Goal: Task Accomplishment & Management: Use online tool/utility

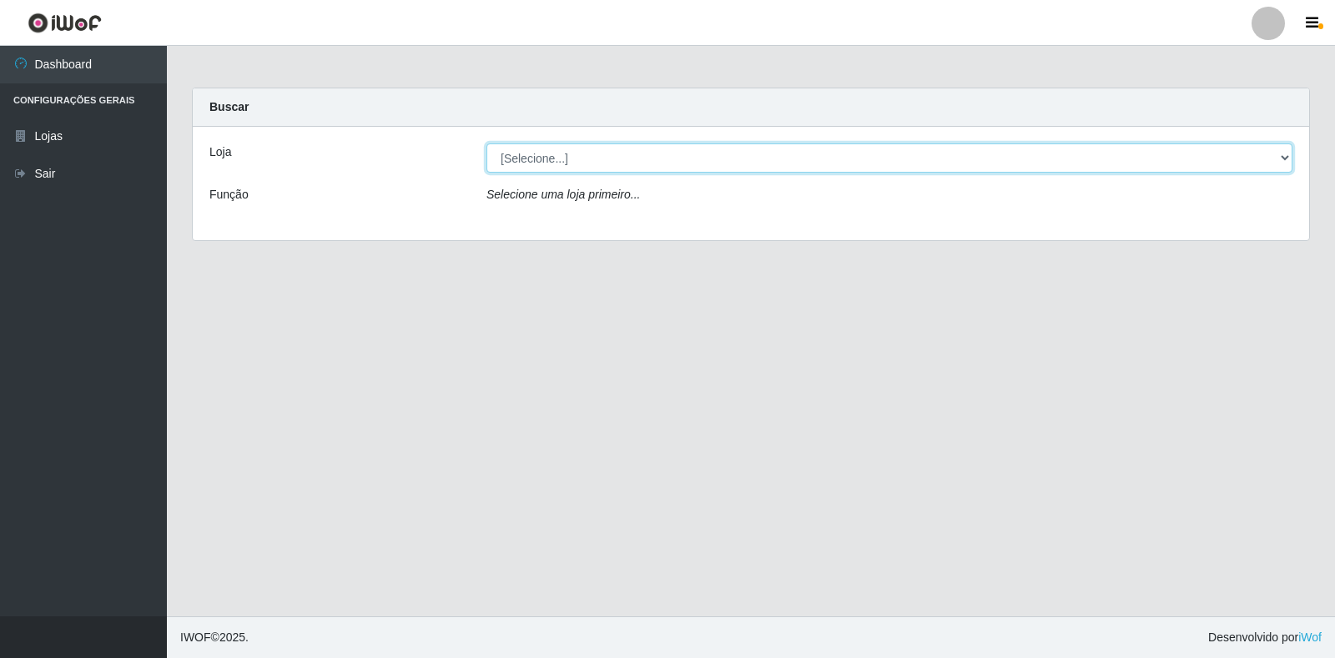
click at [1286, 154] on select "[Selecione...] Extrabom - Loja 18 Goiabeiras" at bounding box center [889, 157] width 806 height 29
select select "501"
click at [486, 143] on select "[Selecione...] Extrabom - Loja 18 Goiabeiras" at bounding box center [889, 157] width 806 height 29
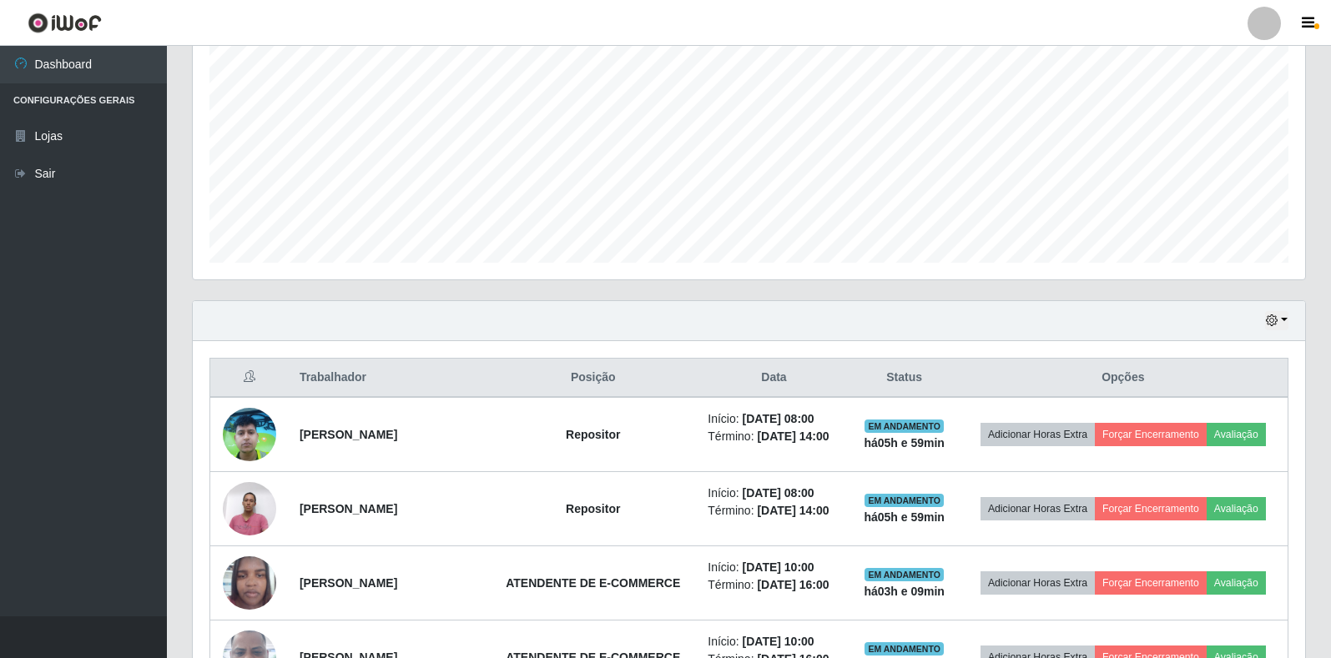
scroll to position [667, 0]
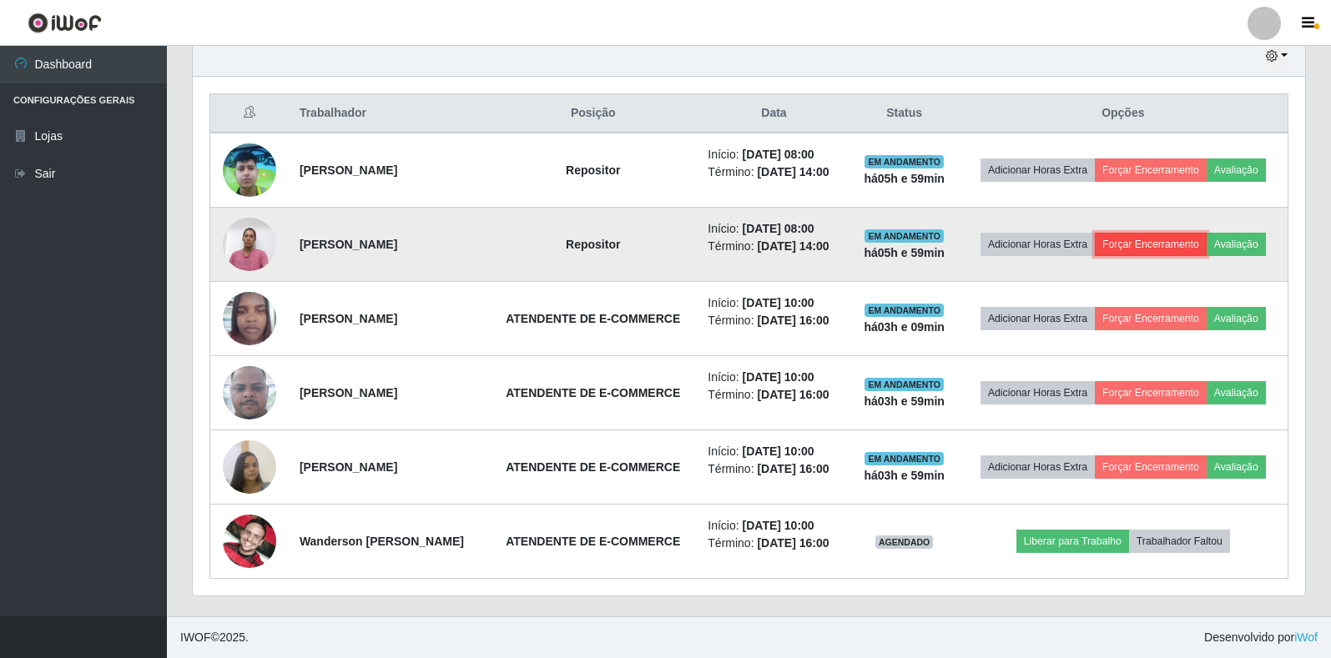
click at [1206, 233] on button "Forçar Encerramento" at bounding box center [1151, 244] width 112 height 23
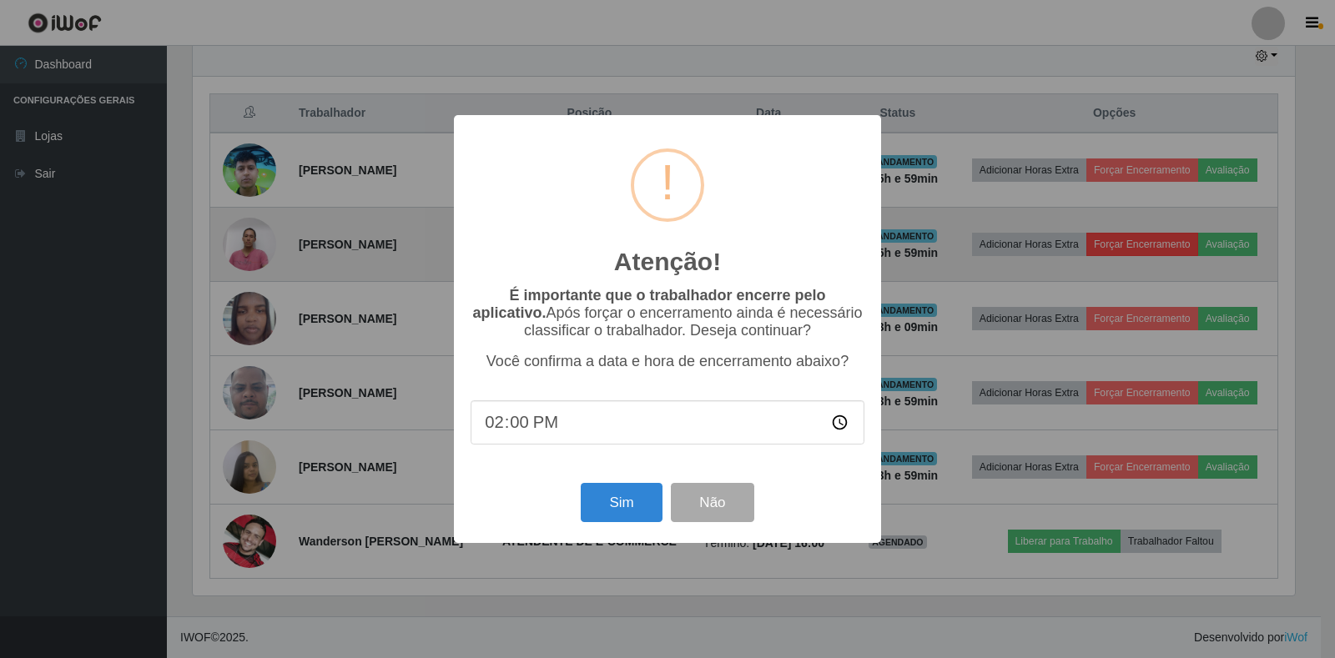
click at [1228, 180] on div "Atenção! × É importante que o trabalhador encerre pelo aplicativo. Após forçar …" at bounding box center [667, 329] width 1335 height 658
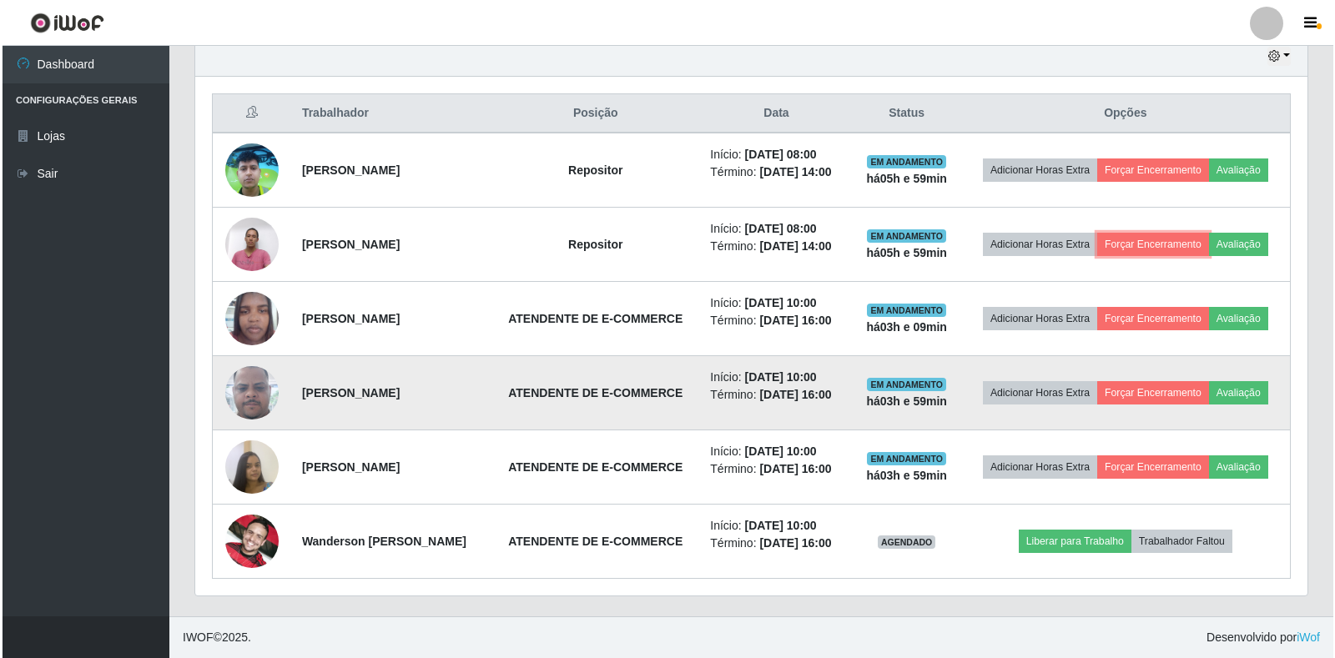
scroll to position [346, 1112]
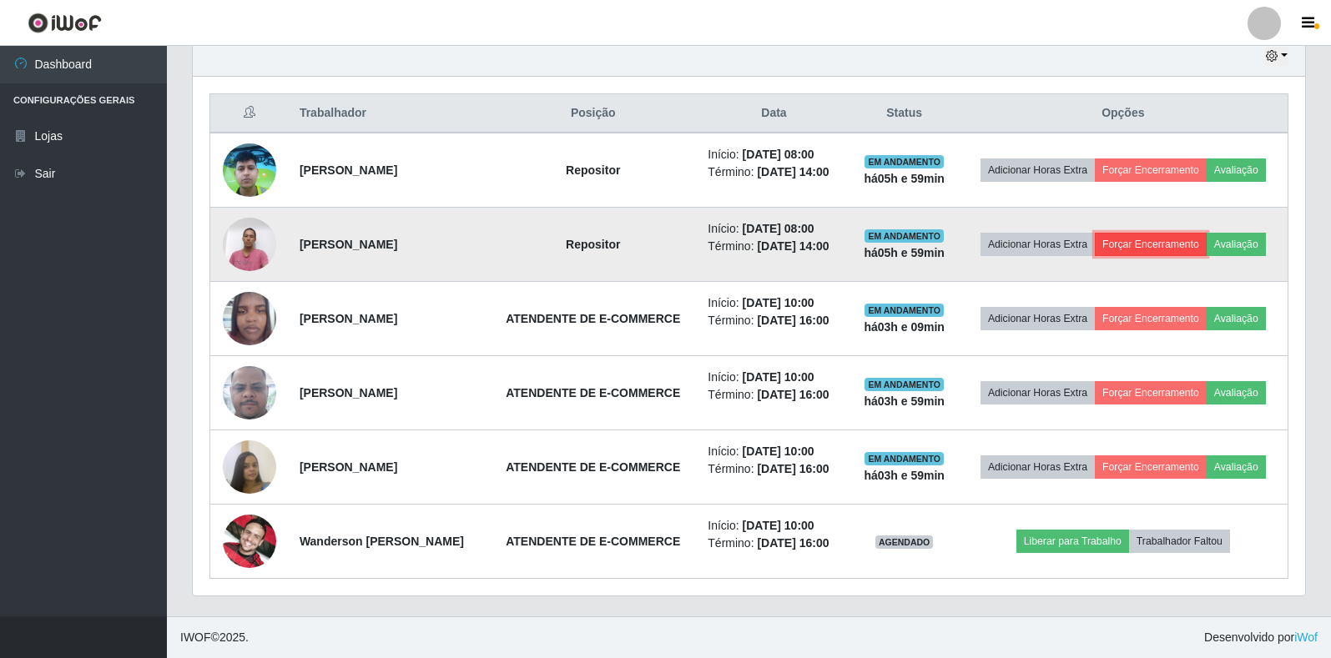
click at [1206, 233] on button "Forçar Encerramento" at bounding box center [1151, 244] width 112 height 23
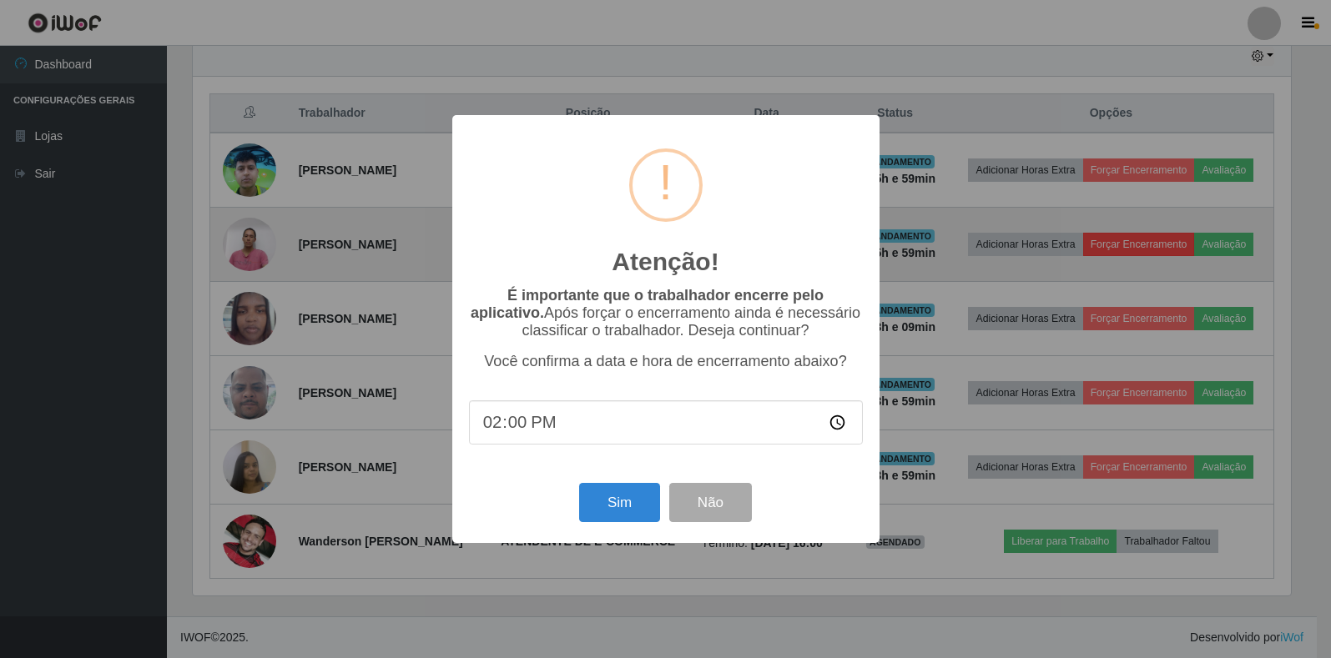
scroll to position [346, 1102]
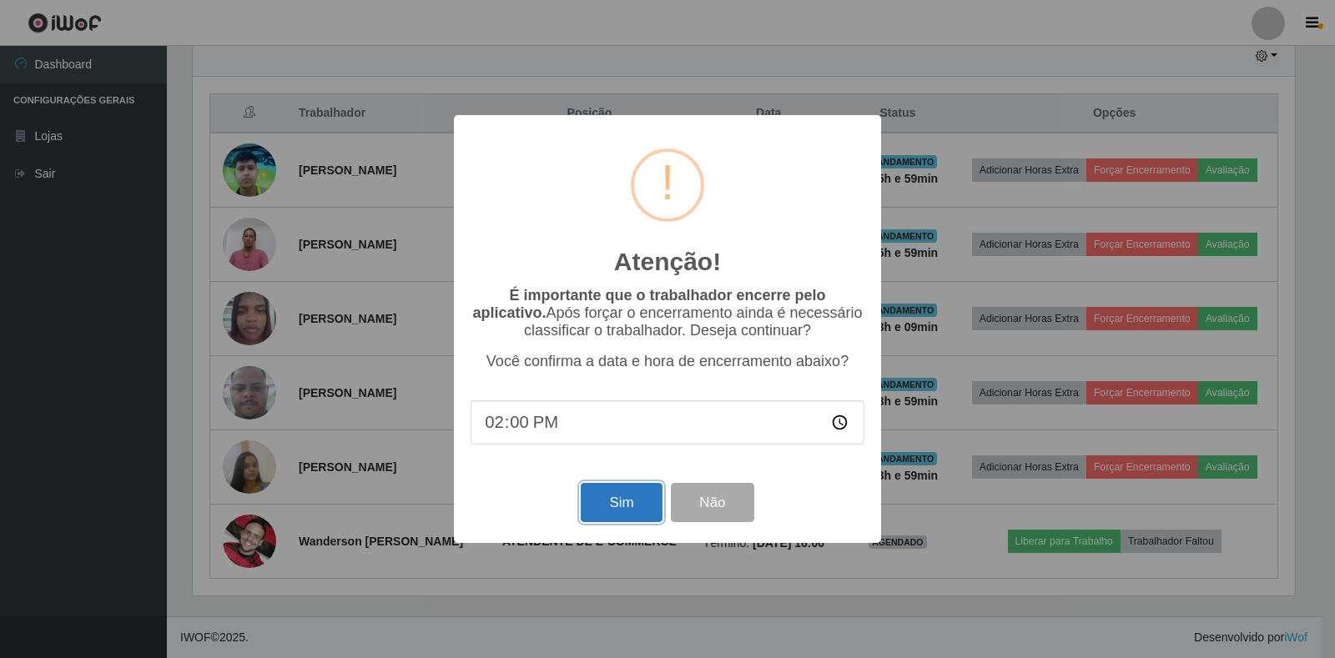
click at [625, 508] on button "Sim" at bounding box center [621, 502] width 81 height 39
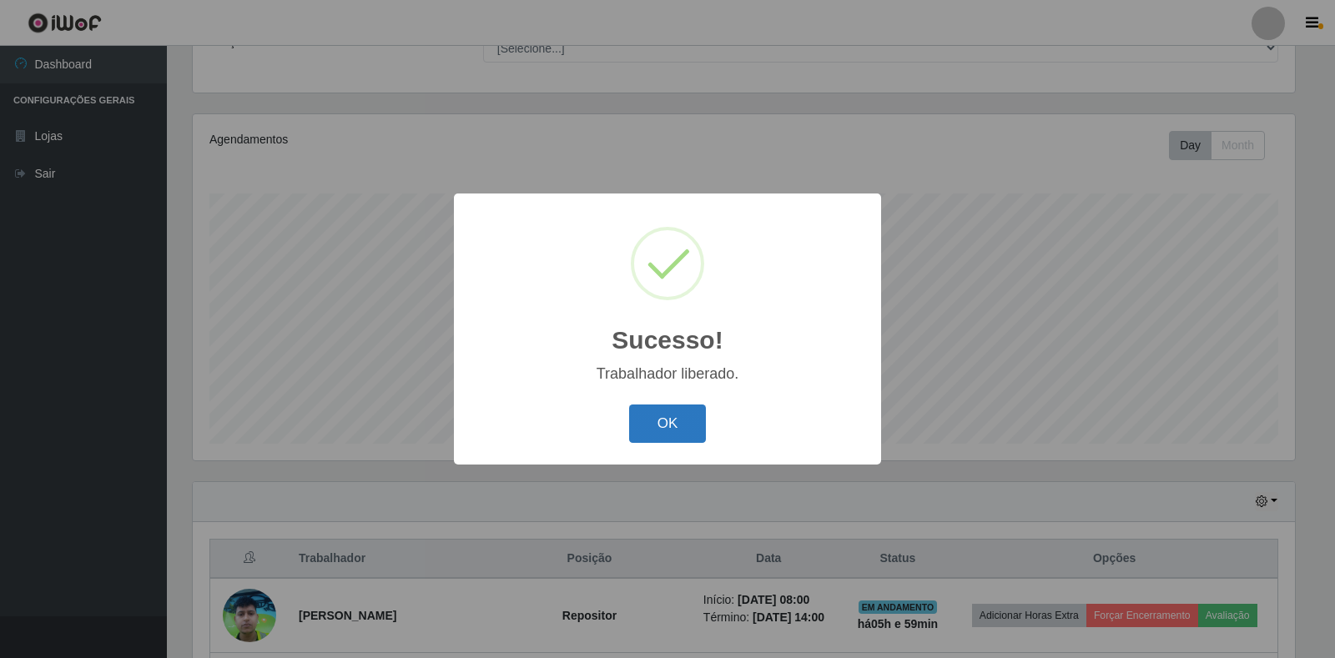
click at [670, 421] on button "OK" at bounding box center [668, 424] width 78 height 39
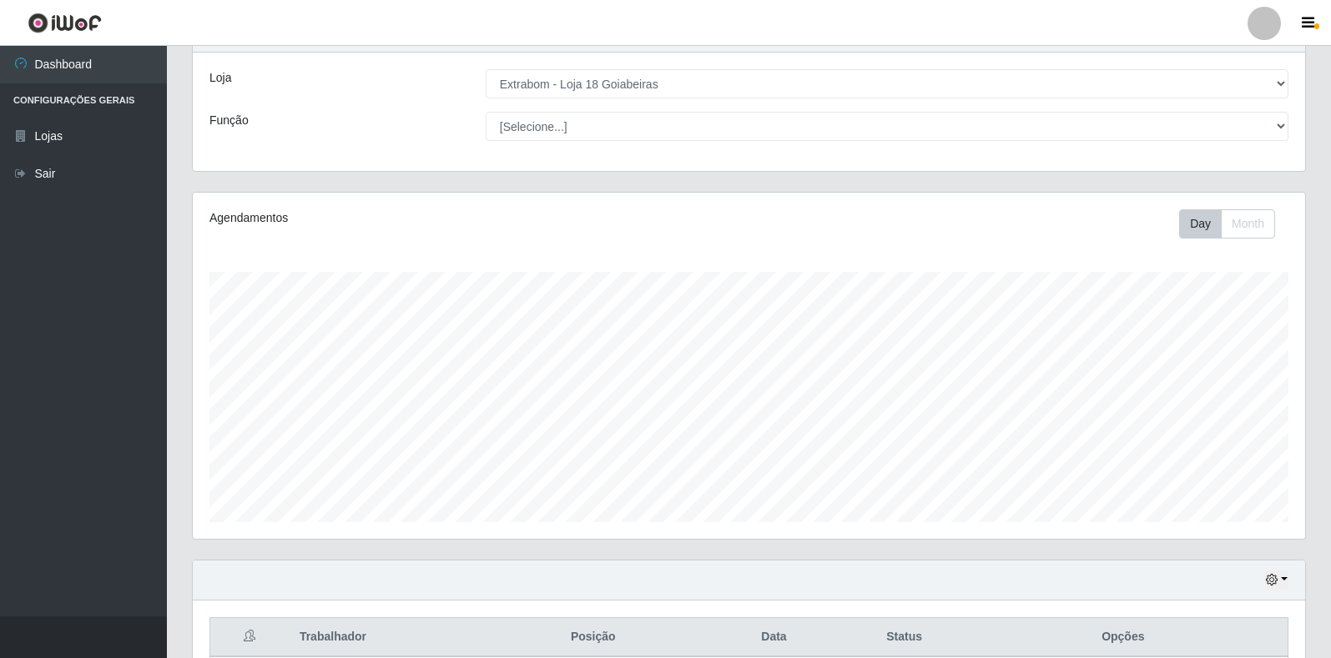
scroll to position [0, 0]
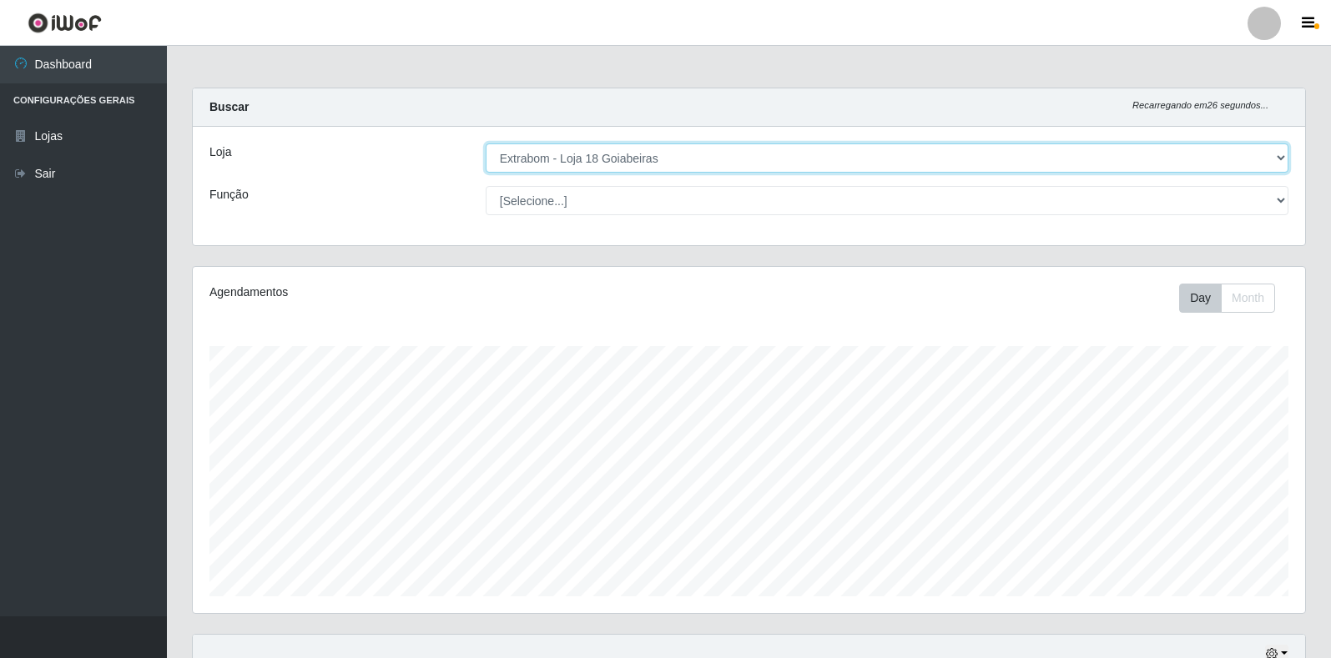
click at [1275, 155] on select "[Selecione...] Extrabom - Loja 18 Goiabeiras" at bounding box center [887, 157] width 803 height 29
click at [486, 143] on select "[Selecione...] Extrabom - Loja 18 Goiabeiras" at bounding box center [887, 157] width 803 height 29
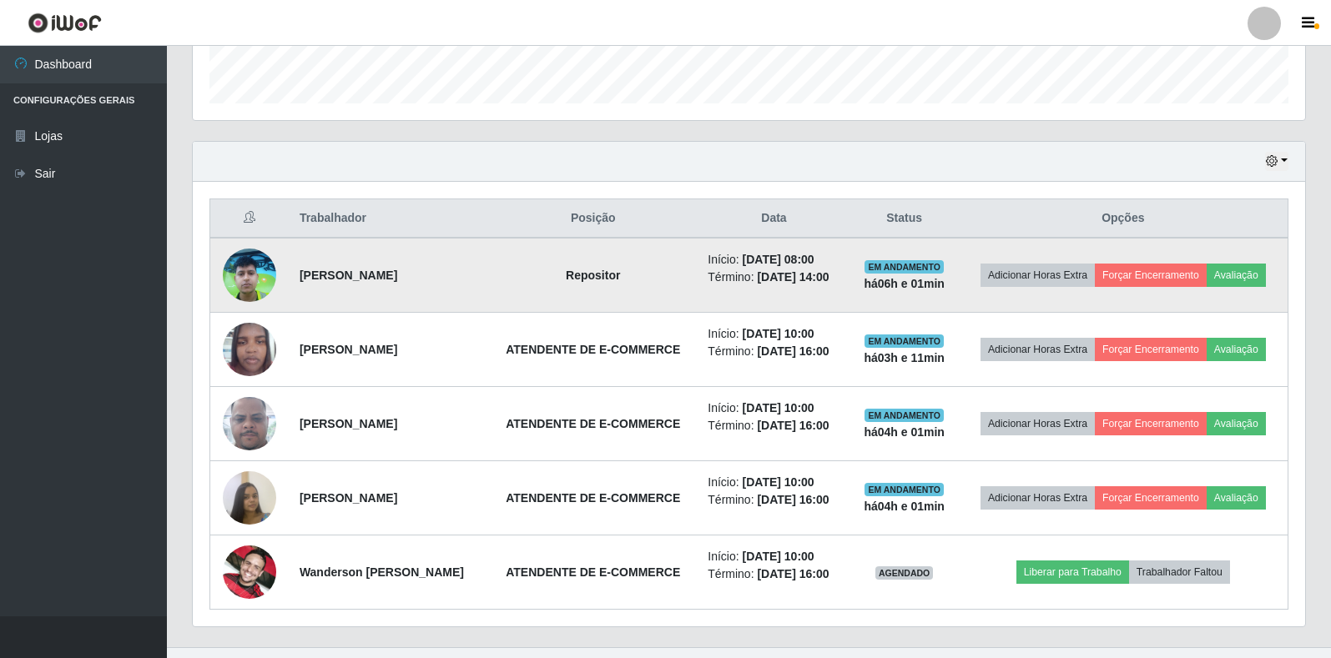
scroll to position [586, 0]
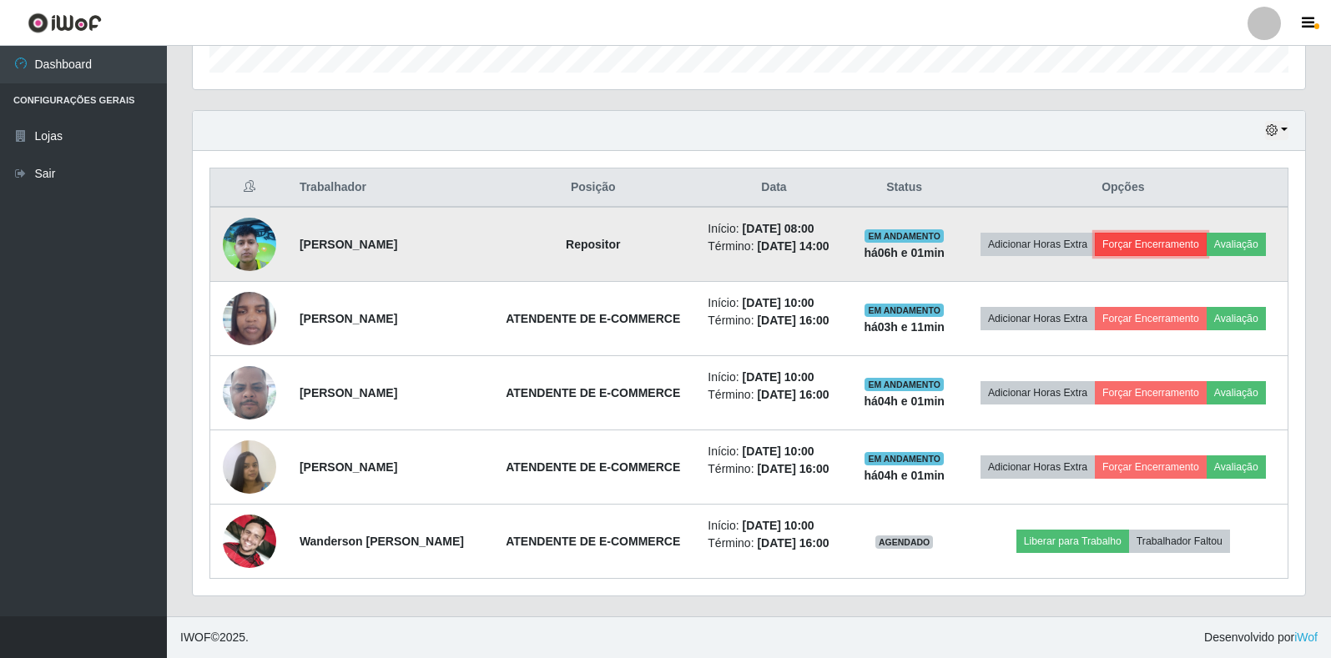
click at [1201, 233] on button "Forçar Encerramento" at bounding box center [1151, 244] width 112 height 23
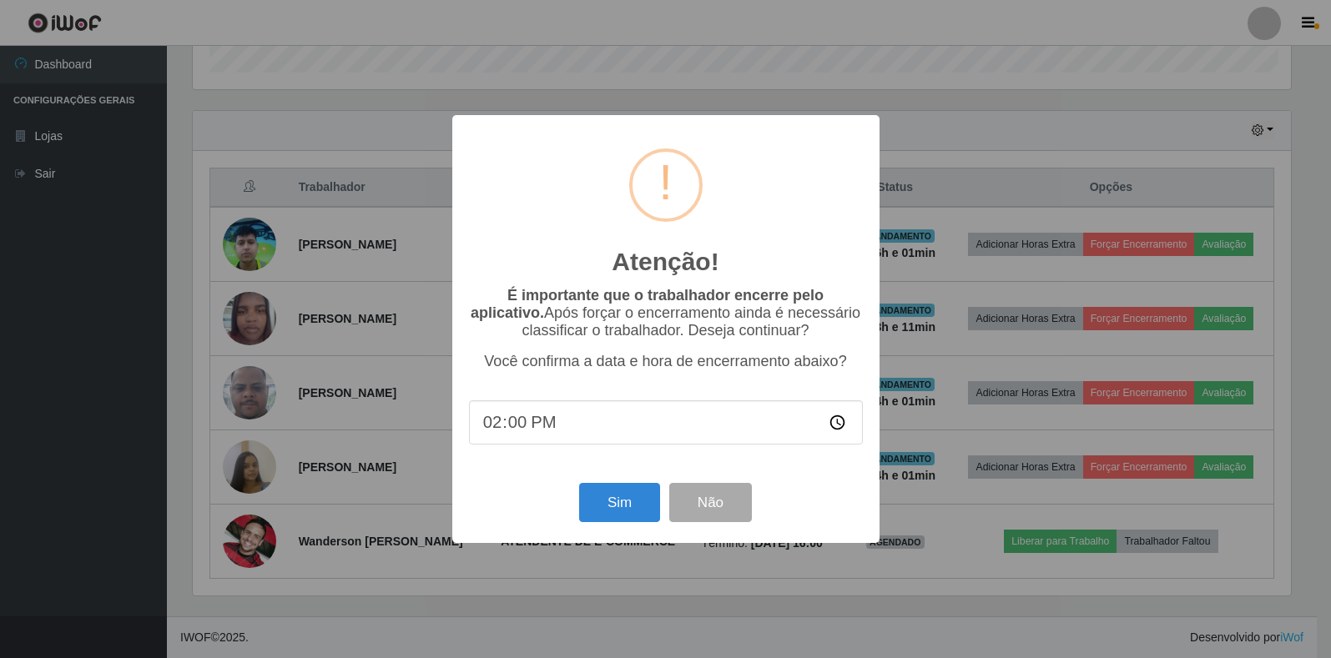
scroll to position [346, 1102]
click at [627, 503] on button "Sim" at bounding box center [621, 502] width 81 height 39
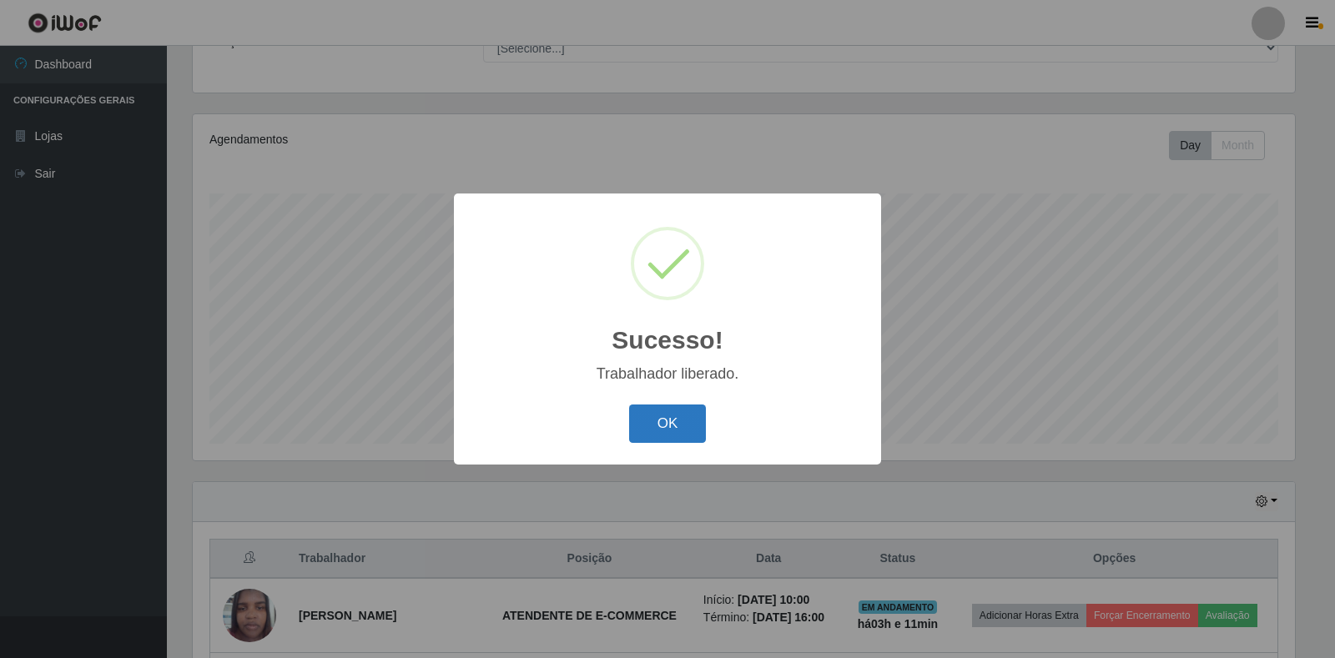
click at [657, 427] on button "OK" at bounding box center [668, 424] width 78 height 39
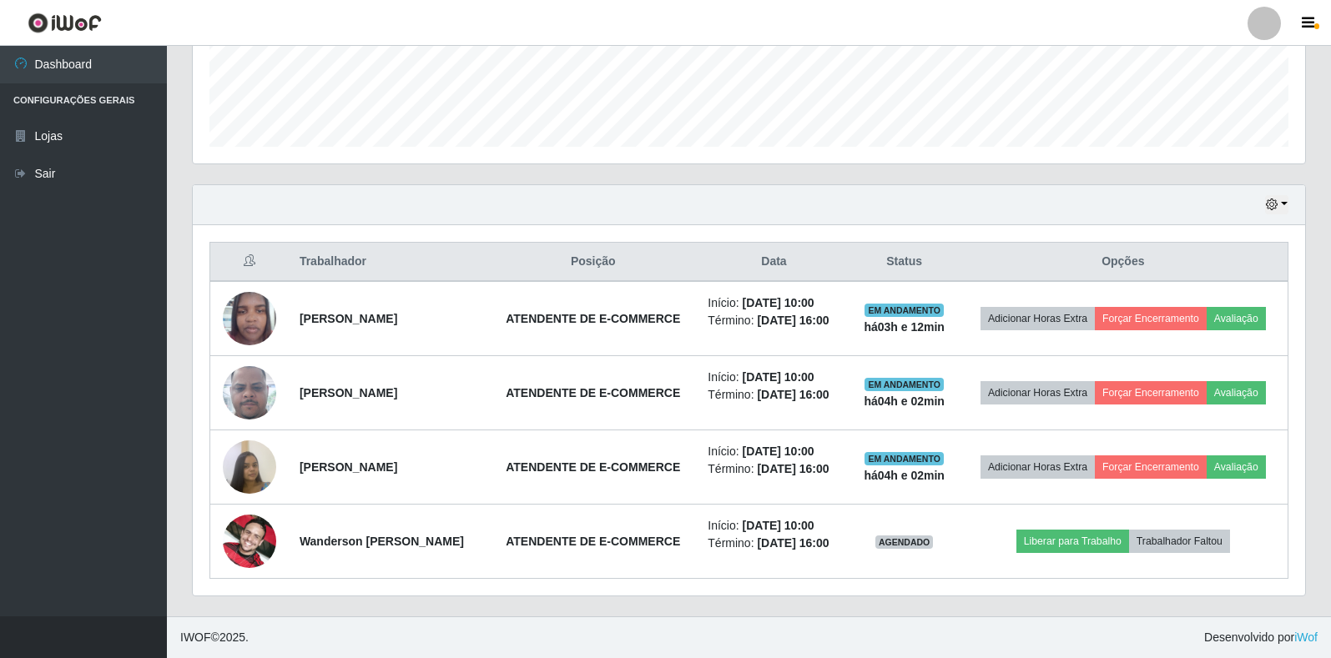
scroll to position [500, 0]
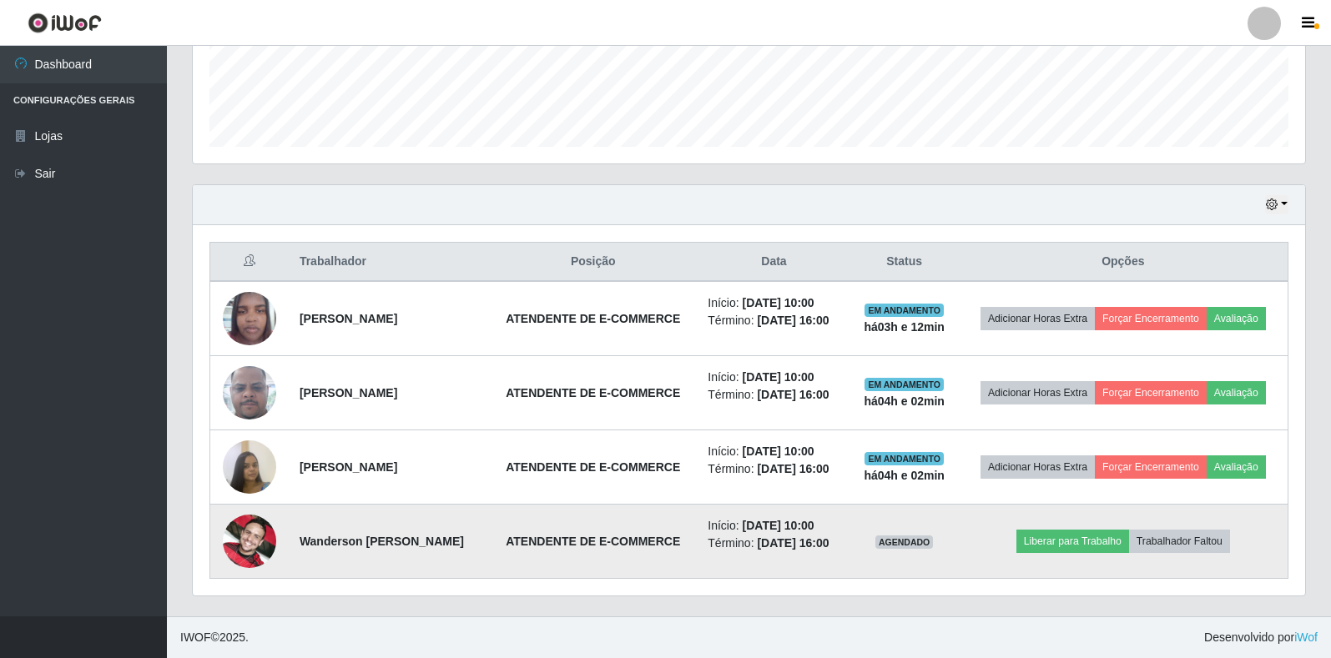
click at [244, 534] on img at bounding box center [249, 541] width 53 height 95
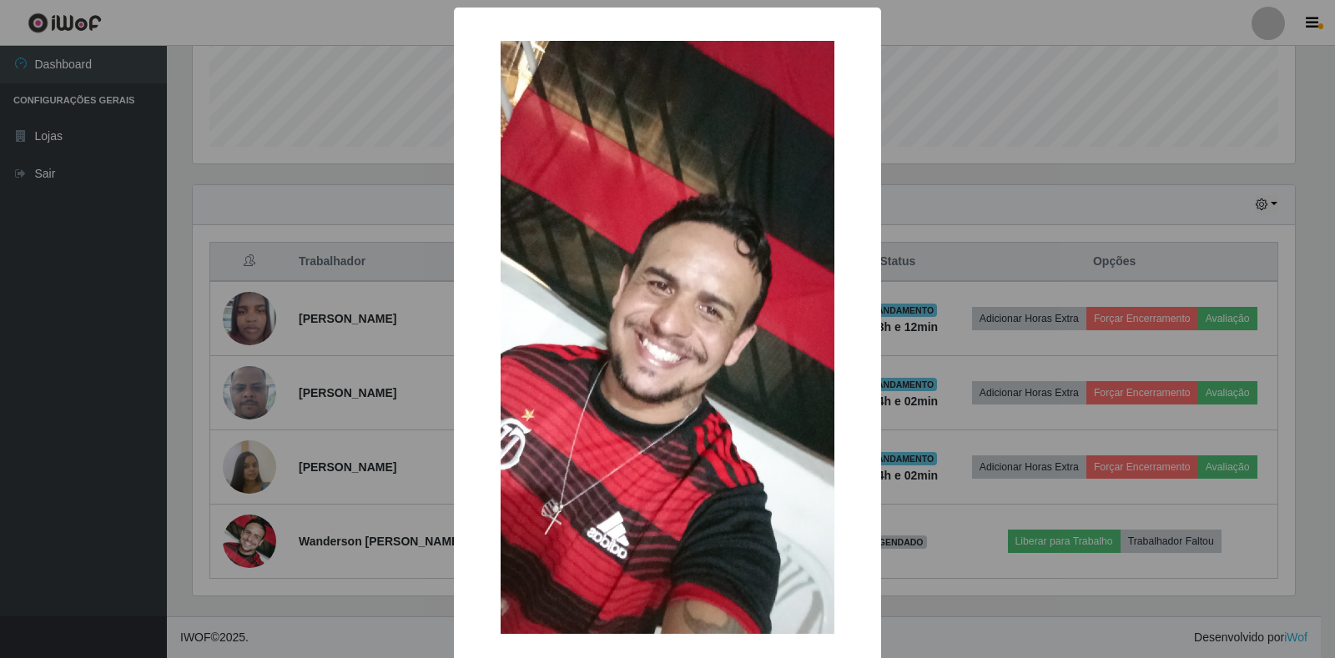
click at [401, 438] on div "× OK Cancel" at bounding box center [667, 329] width 1335 height 658
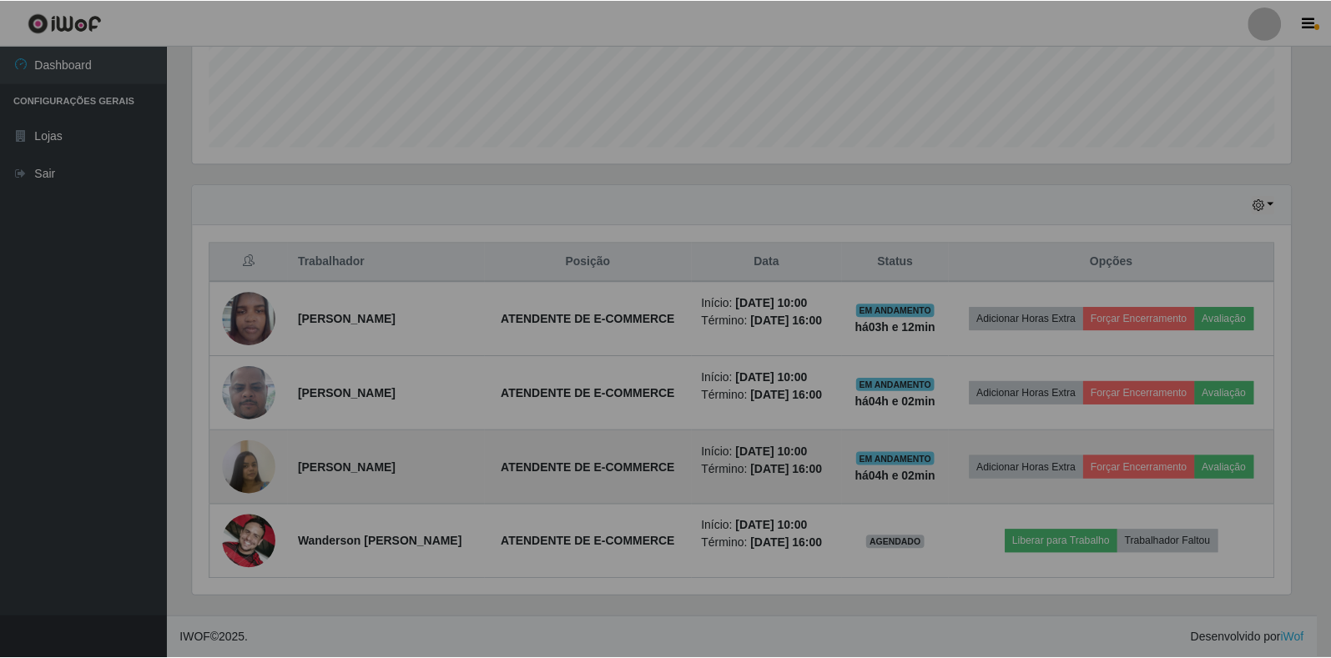
scroll to position [346, 1112]
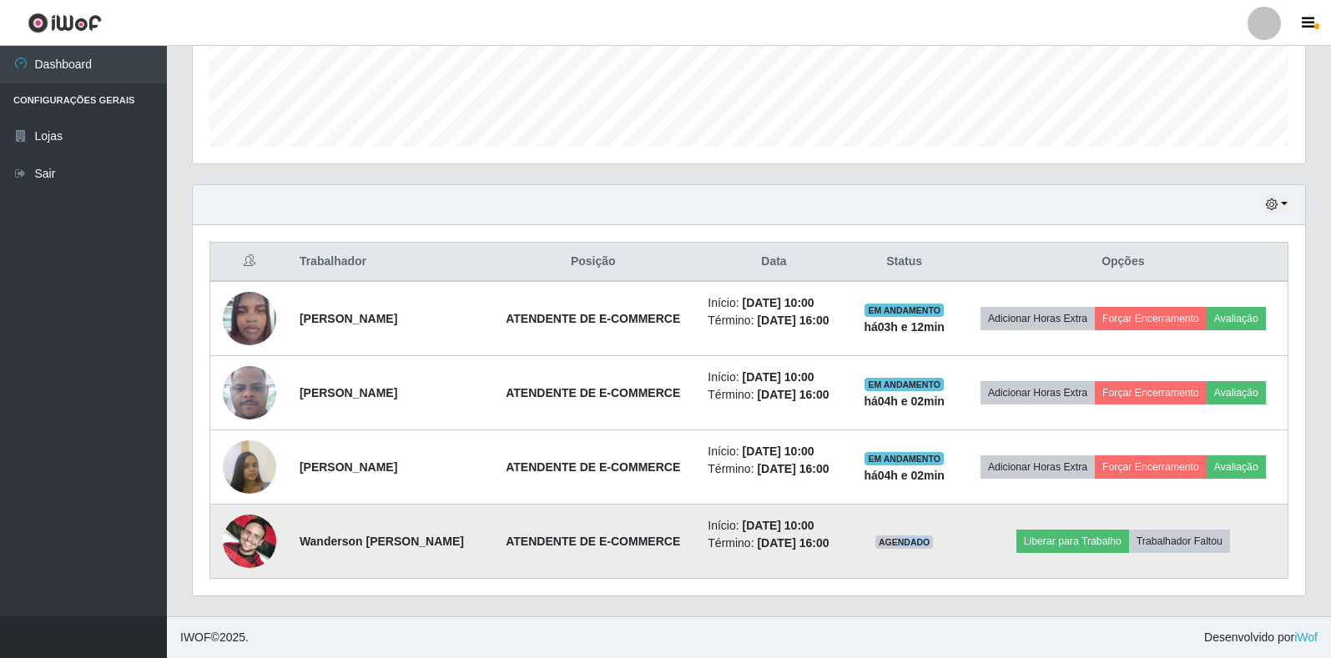
drag, startPoint x: 940, startPoint y: 536, endPoint x: 986, endPoint y: 533, distance: 46.0
click at [959, 533] on td "AGENDADO" at bounding box center [904, 542] width 108 height 74
drag, startPoint x: 574, startPoint y: 527, endPoint x: 621, endPoint y: 523, distance: 46.9
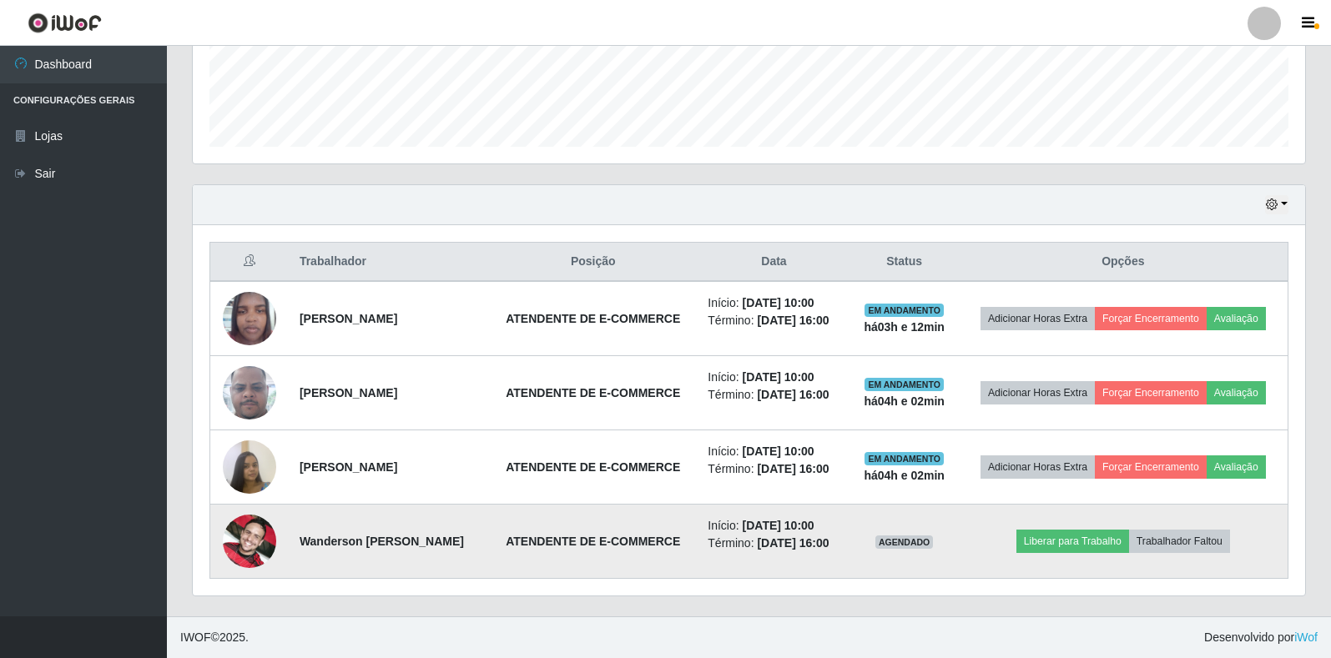
click at [584, 525] on td "ATENDENTE DE E-COMMERCE" at bounding box center [592, 542] width 209 height 74
drag, startPoint x: 621, startPoint y: 523, endPoint x: 665, endPoint y: 545, distance: 49.2
click at [671, 546] on strong "ATENDENTE DE E-COMMERCE" at bounding box center [593, 541] width 174 height 13
drag, startPoint x: 293, startPoint y: 536, endPoint x: 405, endPoint y: 548, distance: 112.4
click at [402, 551] on td "Wanderson [PERSON_NAME]" at bounding box center [388, 542] width 199 height 74
